Goal: Complete application form

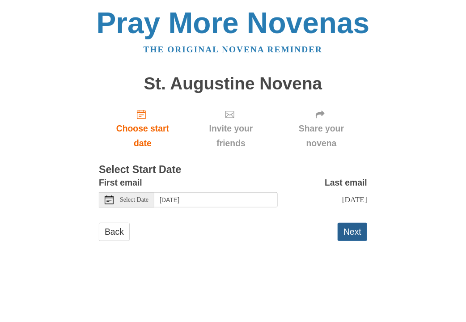
click at [358, 241] on button "Next" at bounding box center [352, 232] width 30 height 18
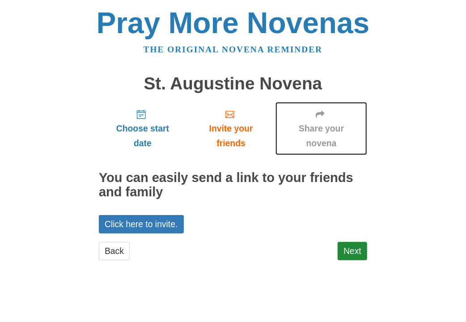
click at [333, 134] on span "Share your novena" at bounding box center [321, 136] width 74 height 30
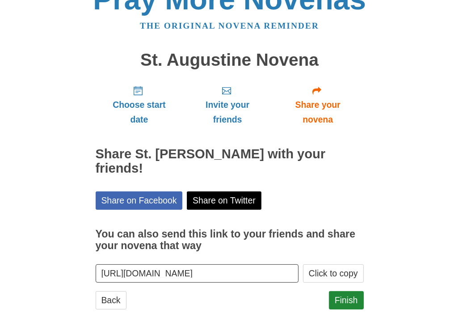
scroll to position [37, 0]
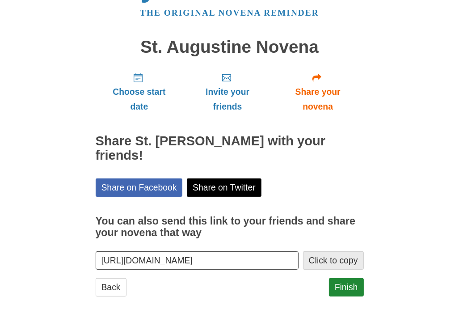
click at [333, 265] on button "Click to copy" at bounding box center [333, 260] width 61 height 18
click at [121, 284] on link "Back" at bounding box center [111, 287] width 31 height 18
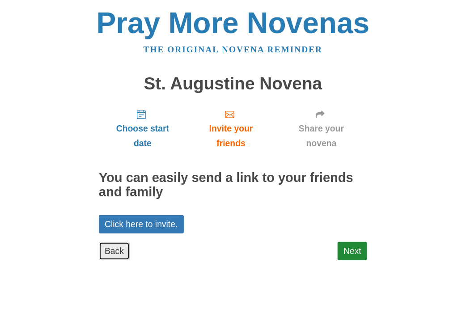
click at [121, 252] on link "Back" at bounding box center [114, 251] width 31 height 18
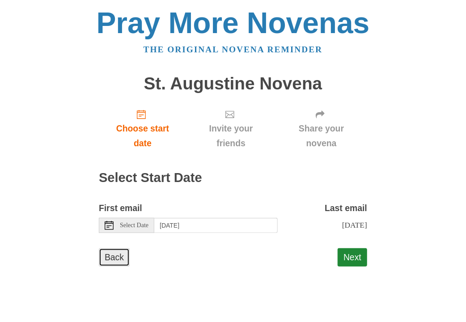
click at [114, 266] on link "Back" at bounding box center [114, 257] width 31 height 18
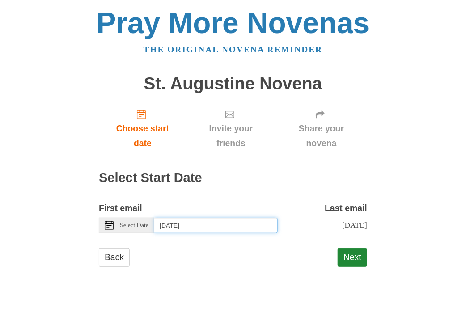
click at [219, 223] on input "Tuesday, August 26th" at bounding box center [215, 225] width 123 height 15
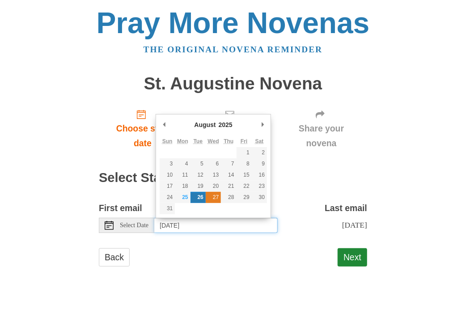
type input "Wednesday, August 27th"
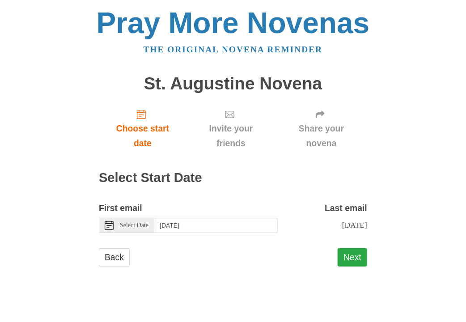
click at [350, 260] on button "Next" at bounding box center [352, 257] width 30 height 18
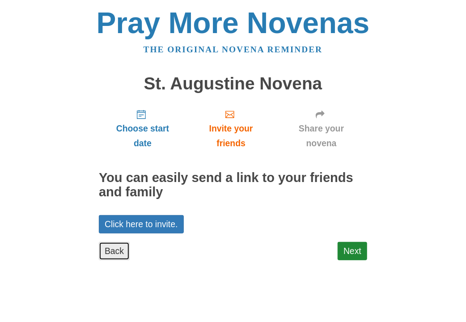
click at [114, 252] on link "Back" at bounding box center [114, 251] width 31 height 18
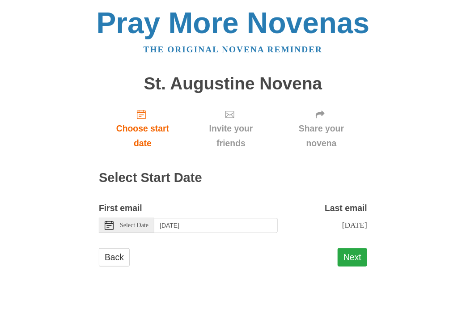
click at [350, 255] on button "Next" at bounding box center [352, 257] width 30 height 18
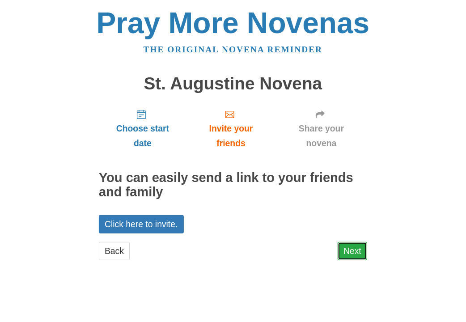
click at [342, 248] on link "Next" at bounding box center [352, 251] width 30 height 18
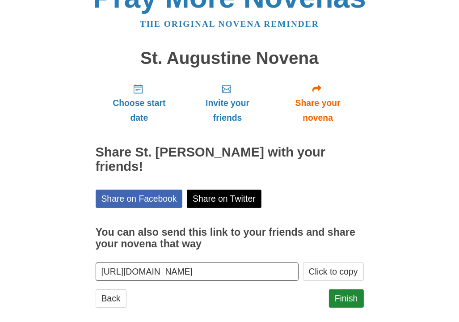
scroll to position [37, 0]
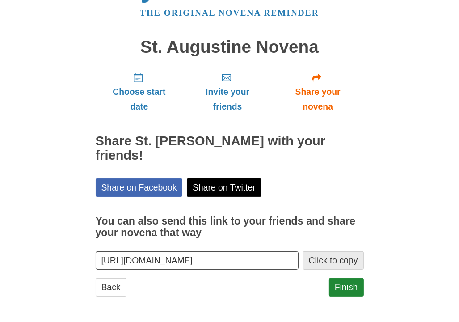
click at [347, 261] on button "Click to copy" at bounding box center [333, 260] width 61 height 18
